Goal: Information Seeking & Learning: Learn about a topic

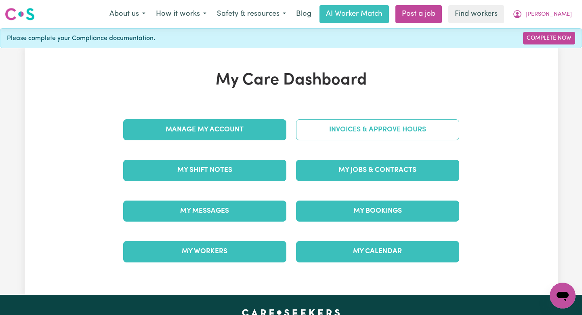
click at [338, 136] on link "Invoices & Approve Hours" at bounding box center [377, 129] width 163 height 21
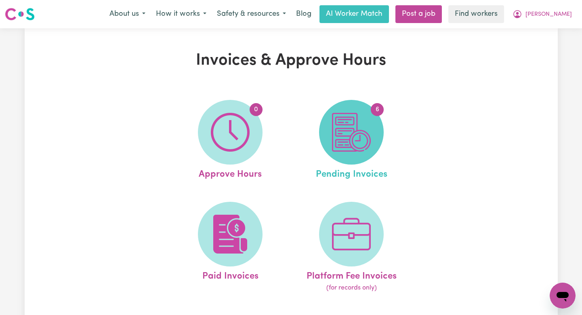
click at [355, 129] on img at bounding box center [351, 132] width 39 height 39
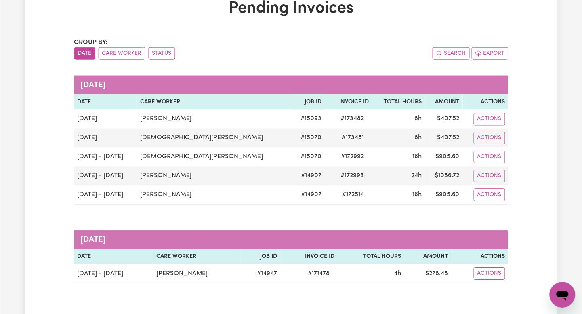
scroll to position [66, 0]
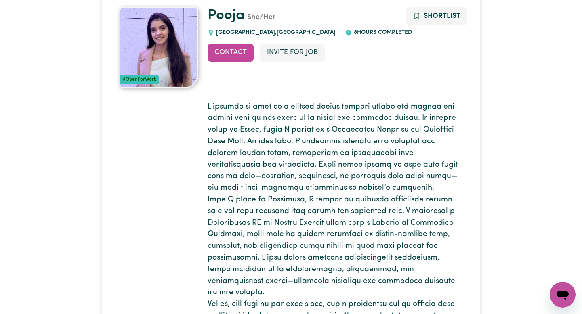
scroll to position [83, 0]
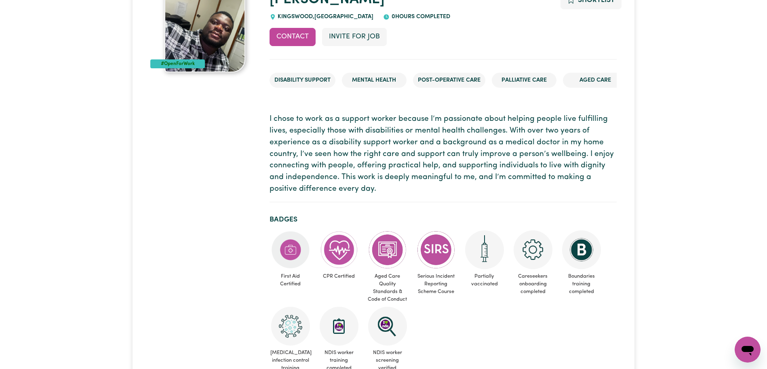
scroll to position [68, 0]
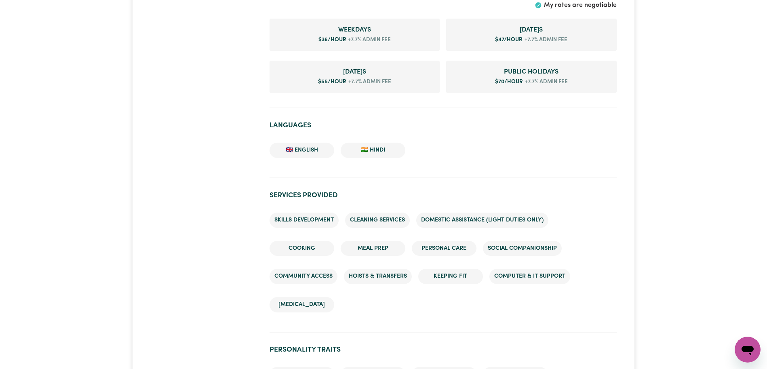
scroll to position [696, 0]
